Goal: Check status: Check status

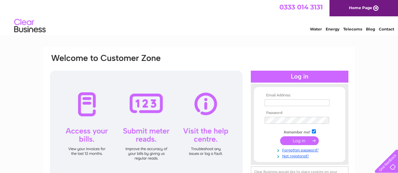
type input "patrick@thechequersmatchinggreen.co.uk"
click at [296, 142] on input "submit" at bounding box center [299, 141] width 39 height 9
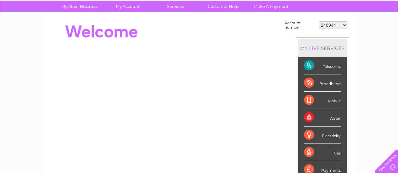
scroll to position [50, 0]
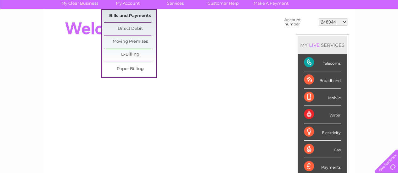
click at [126, 14] on link "Bills and Payments" at bounding box center [130, 16] width 52 height 13
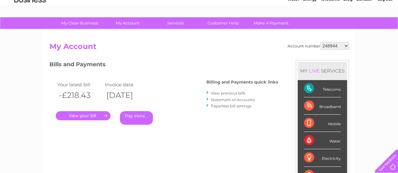
scroll to position [35, 0]
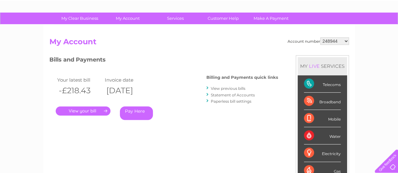
click at [221, 89] on link "View previous bills" at bounding box center [228, 88] width 35 height 5
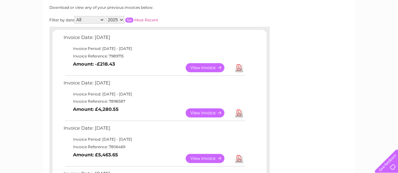
scroll to position [85, 0]
click at [202, 160] on link "View" at bounding box center [209, 158] width 46 height 9
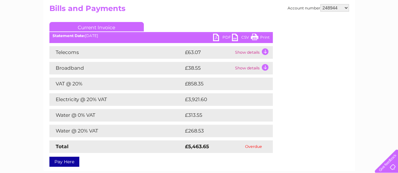
scroll to position [69, 0]
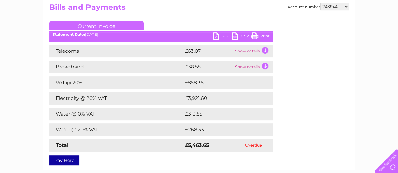
click at [266, 50] on td "Show details" at bounding box center [253, 51] width 39 height 13
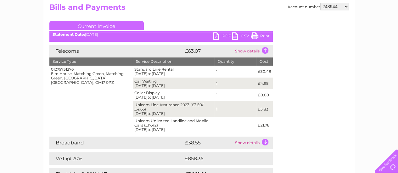
click at [256, 143] on td "Show details" at bounding box center [253, 143] width 39 height 13
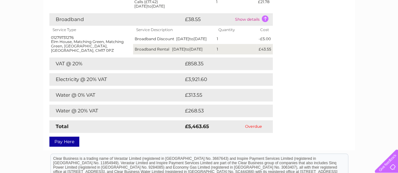
scroll to position [197, 0]
